Goal: Information Seeking & Learning: Learn about a topic

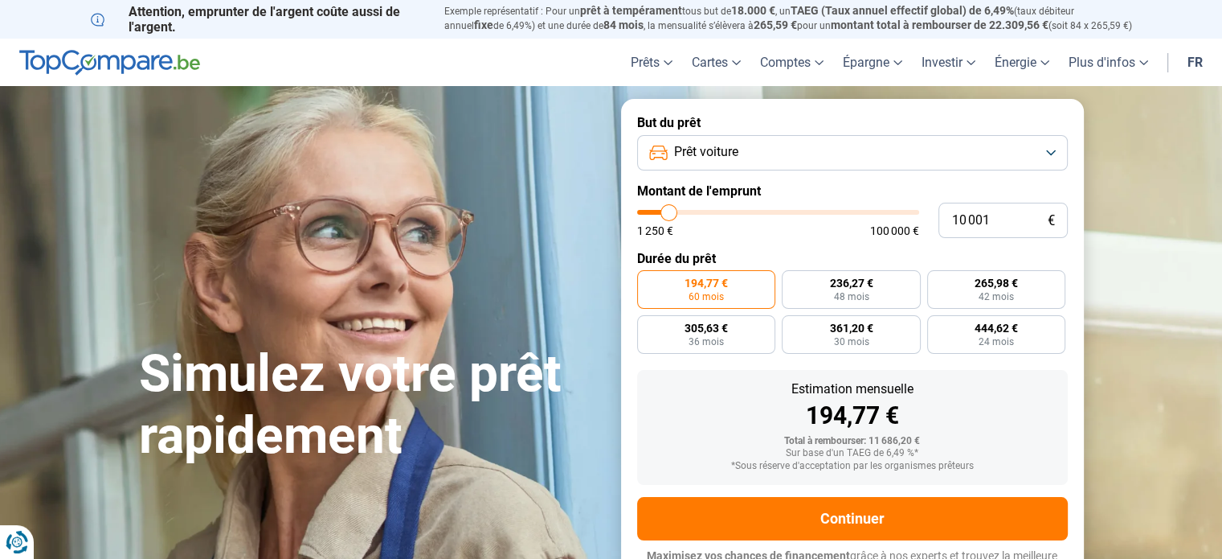
type input "9 500"
type input "9500"
type input "9 750"
type input "9750"
type input "10 250"
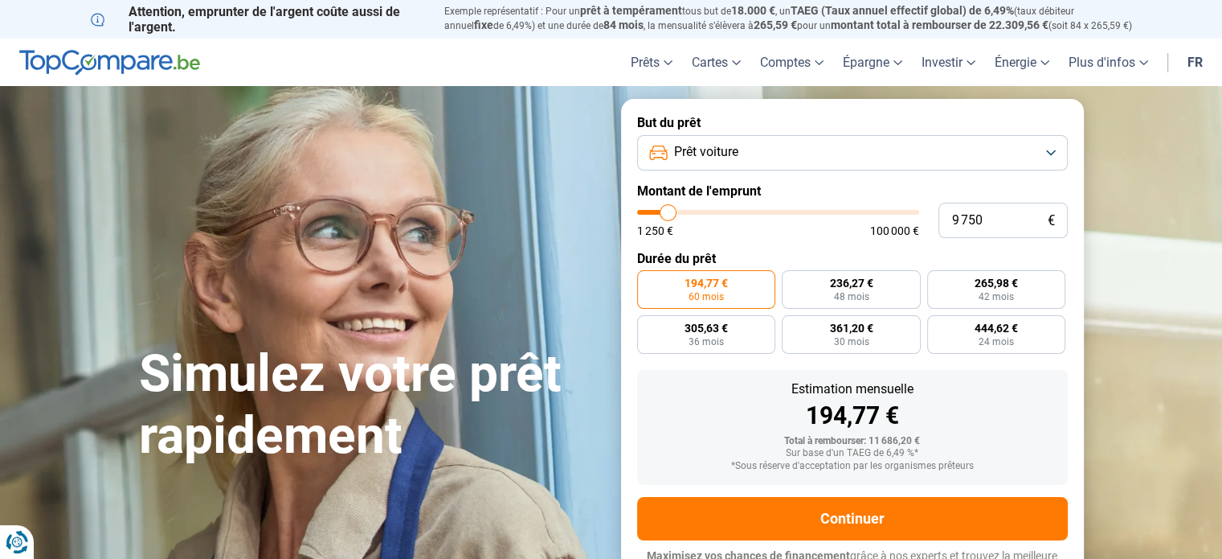
type input "10250"
type input "10 500"
type input "10500"
type input "11 000"
type input "11000"
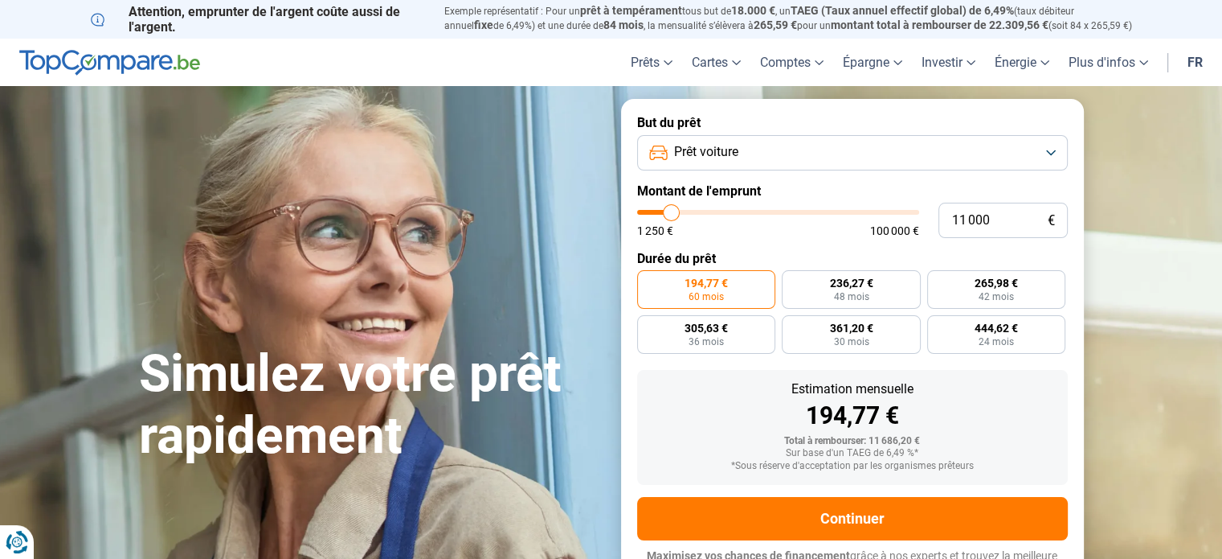
type input "11 250"
type input "11250"
type input "11 750"
type input "11750"
type input "12 000"
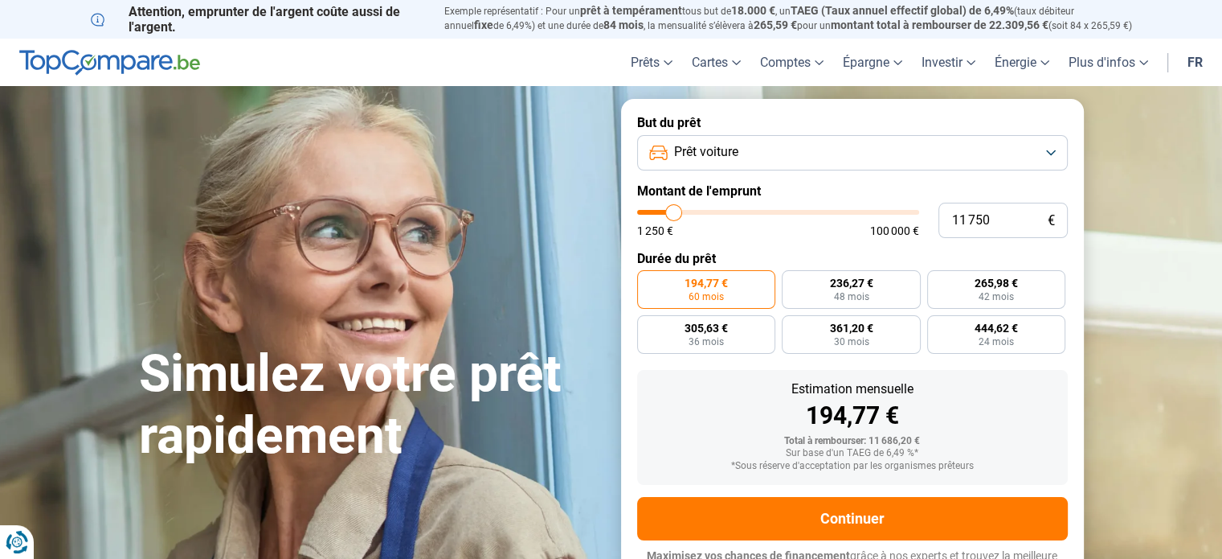
type input "12000"
type input "12 250"
type input "12250"
type input "12 500"
type input "12500"
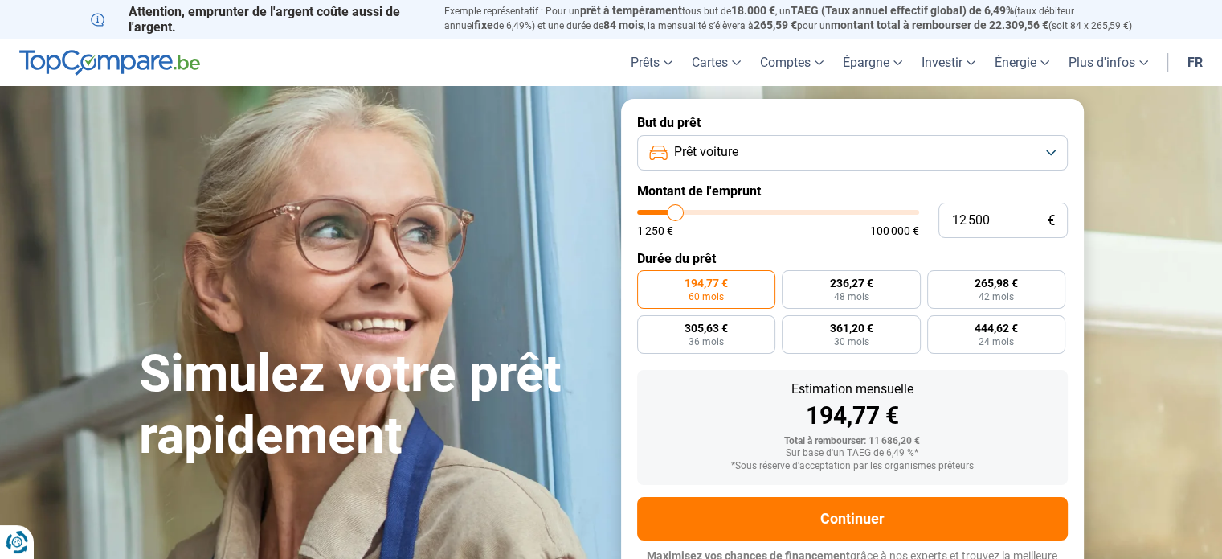
type input "12 750"
type input "12750"
type input "13 000"
type input "13000"
type input "13 250"
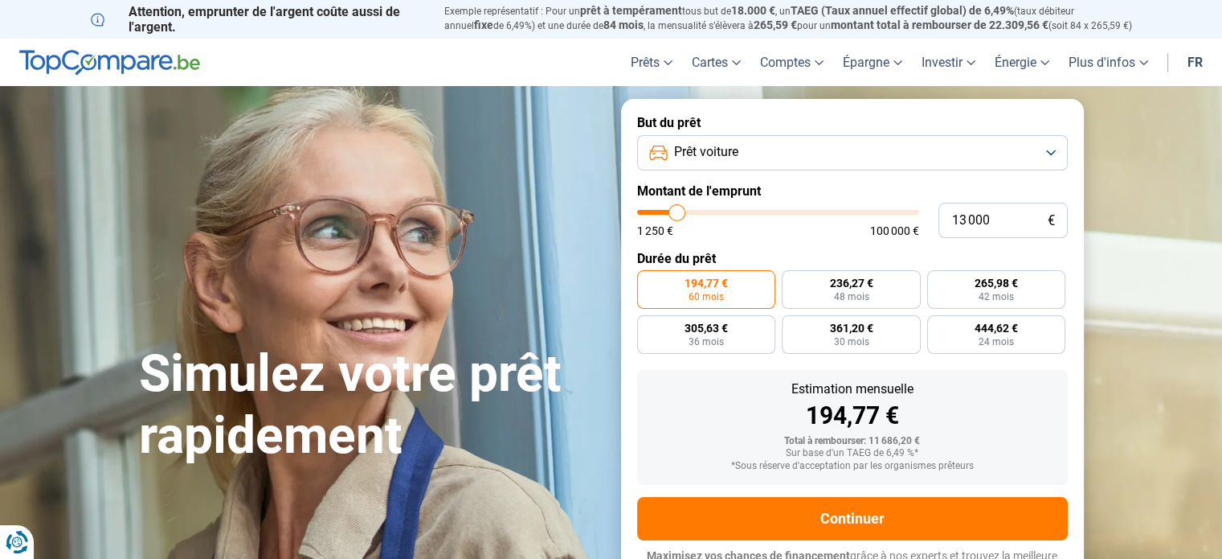
type input "13250"
type input "13 500"
type input "13500"
type input "13 750"
type input "13750"
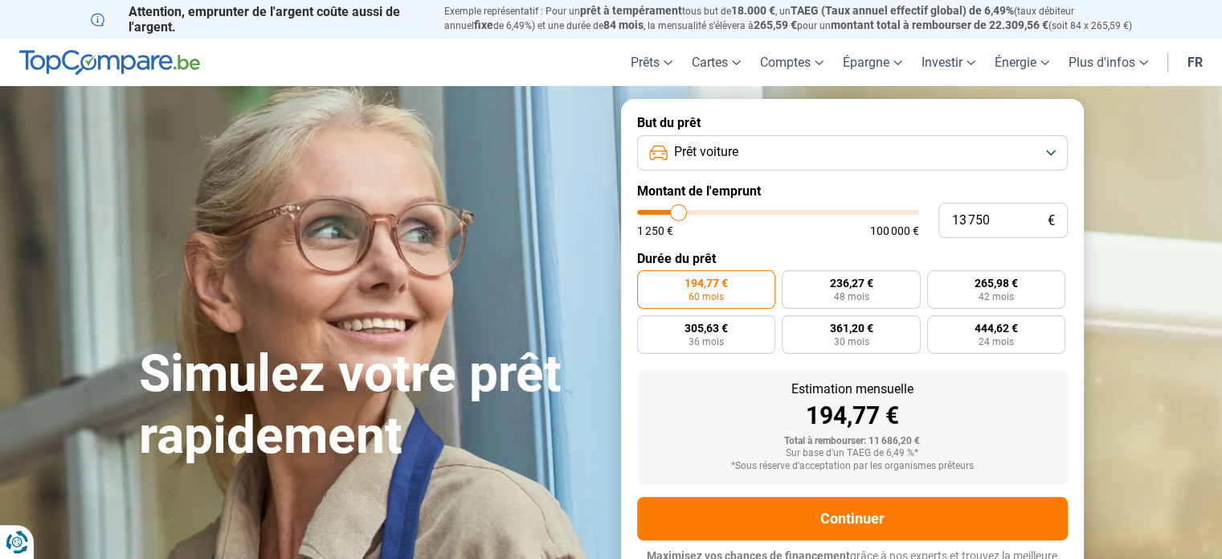
type input "14 000"
type input "14000"
type input "14 250"
type input "14250"
type input "14 500"
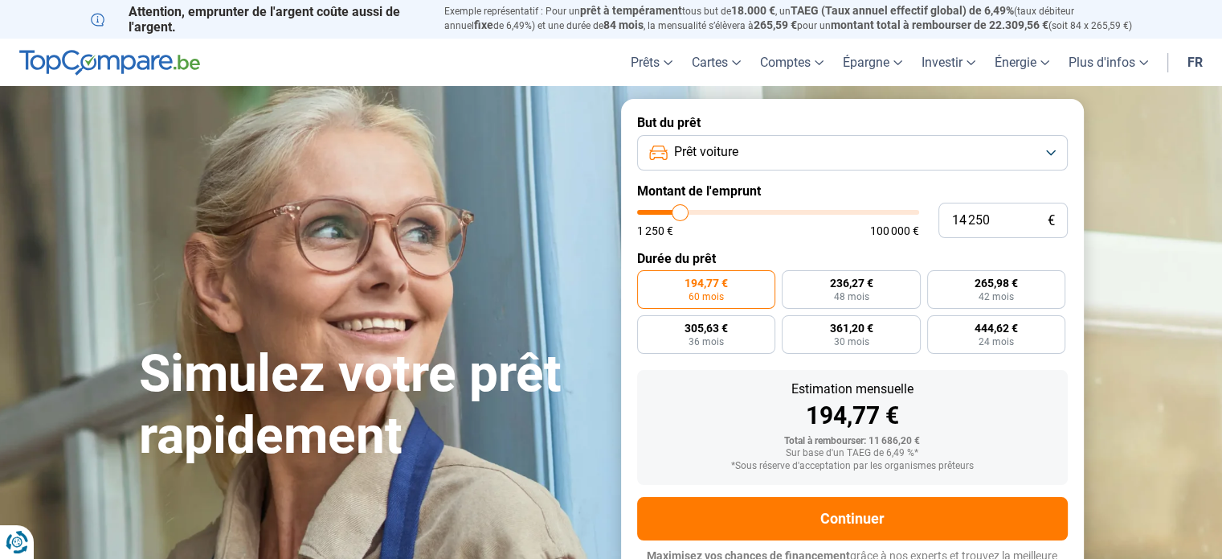
type input "14500"
type input "14 750"
type input "14750"
type input "15 000"
type input "15000"
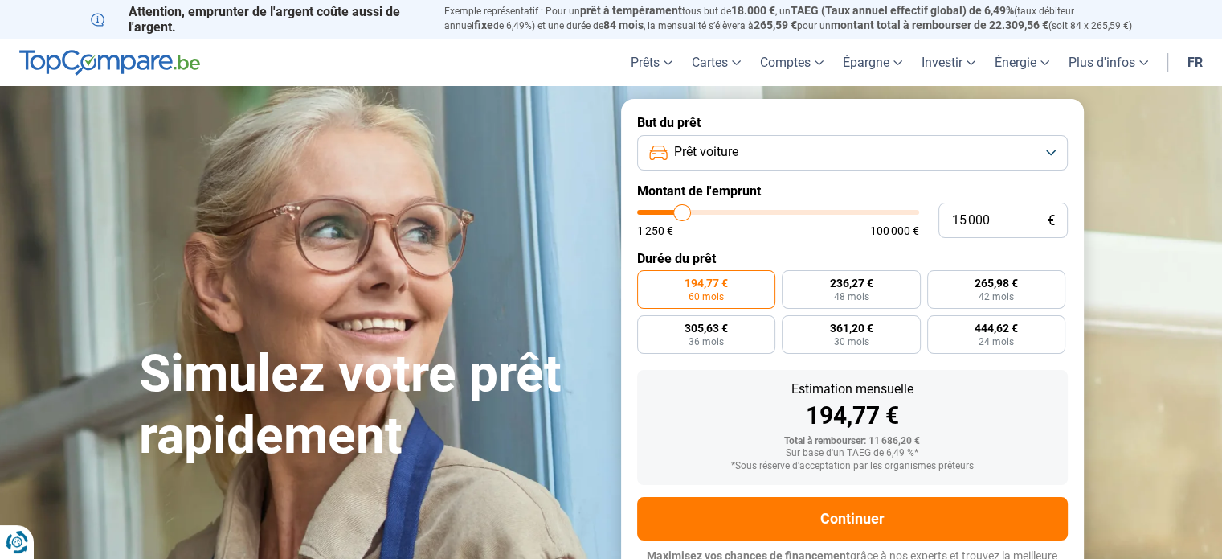
type input "15 250"
type input "15250"
type input "15 500"
drag, startPoint x: 666, startPoint y: 213, endPoint x: 684, endPoint y: 211, distance: 17.8
type input "15500"
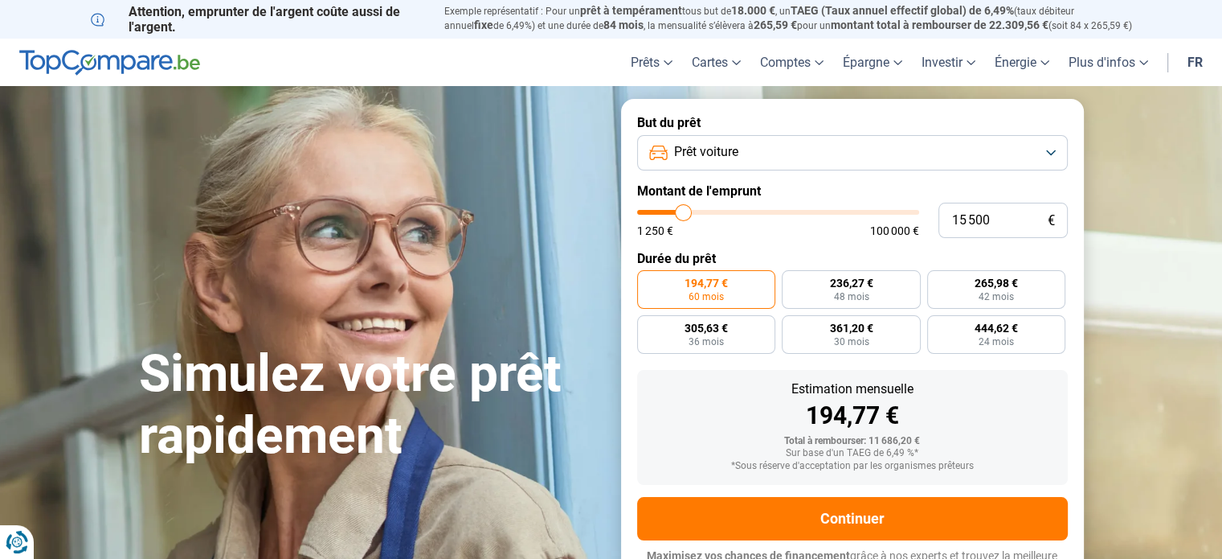
click at [684, 211] on input "range" at bounding box center [778, 212] width 282 height 5
radio input "false"
